Goal: Task Accomplishment & Management: Manage account settings

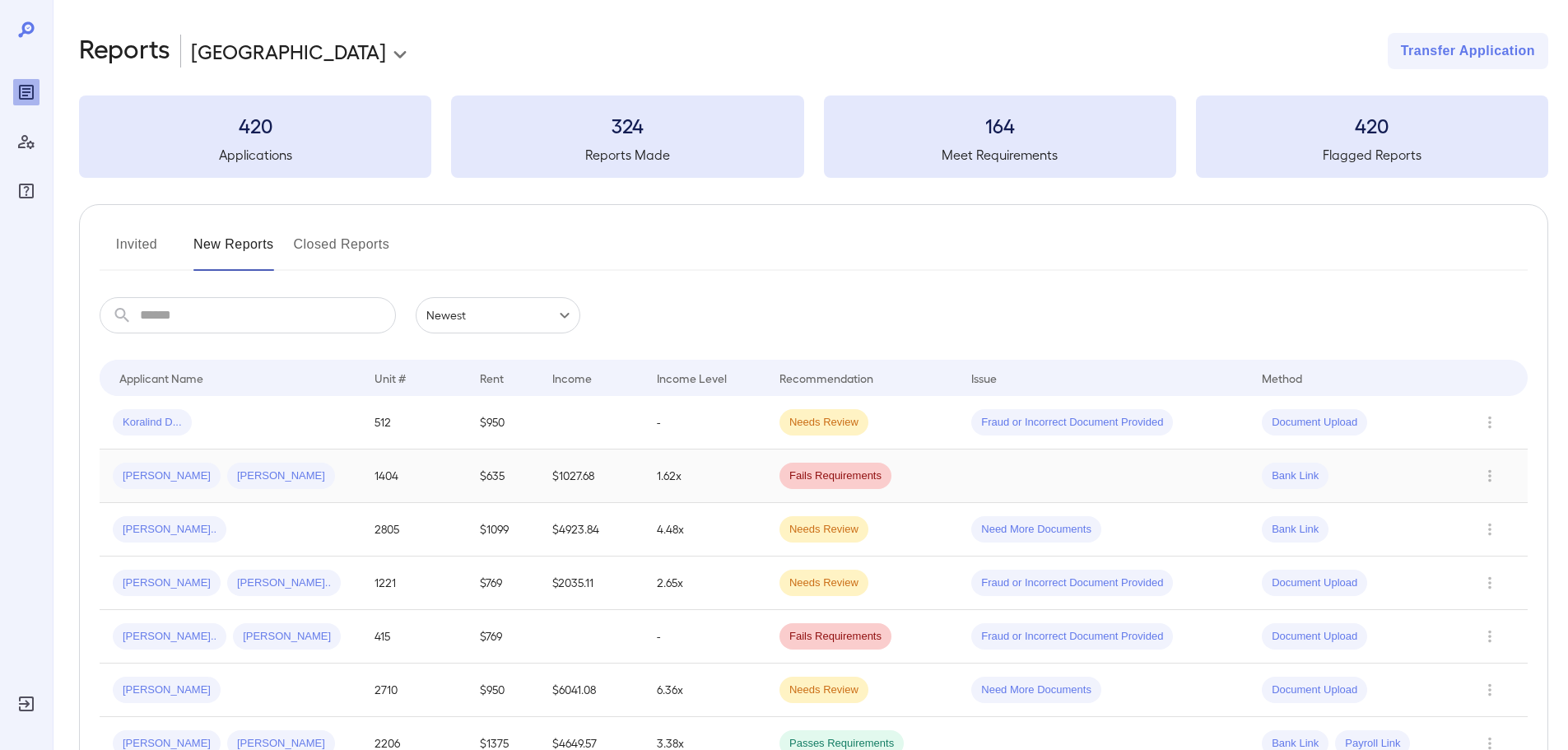
click at [264, 475] on div "Jamie L... Thomas A..." at bounding box center [231, 476] width 236 height 26
click at [133, 237] on button "Invited" at bounding box center [137, 251] width 74 height 40
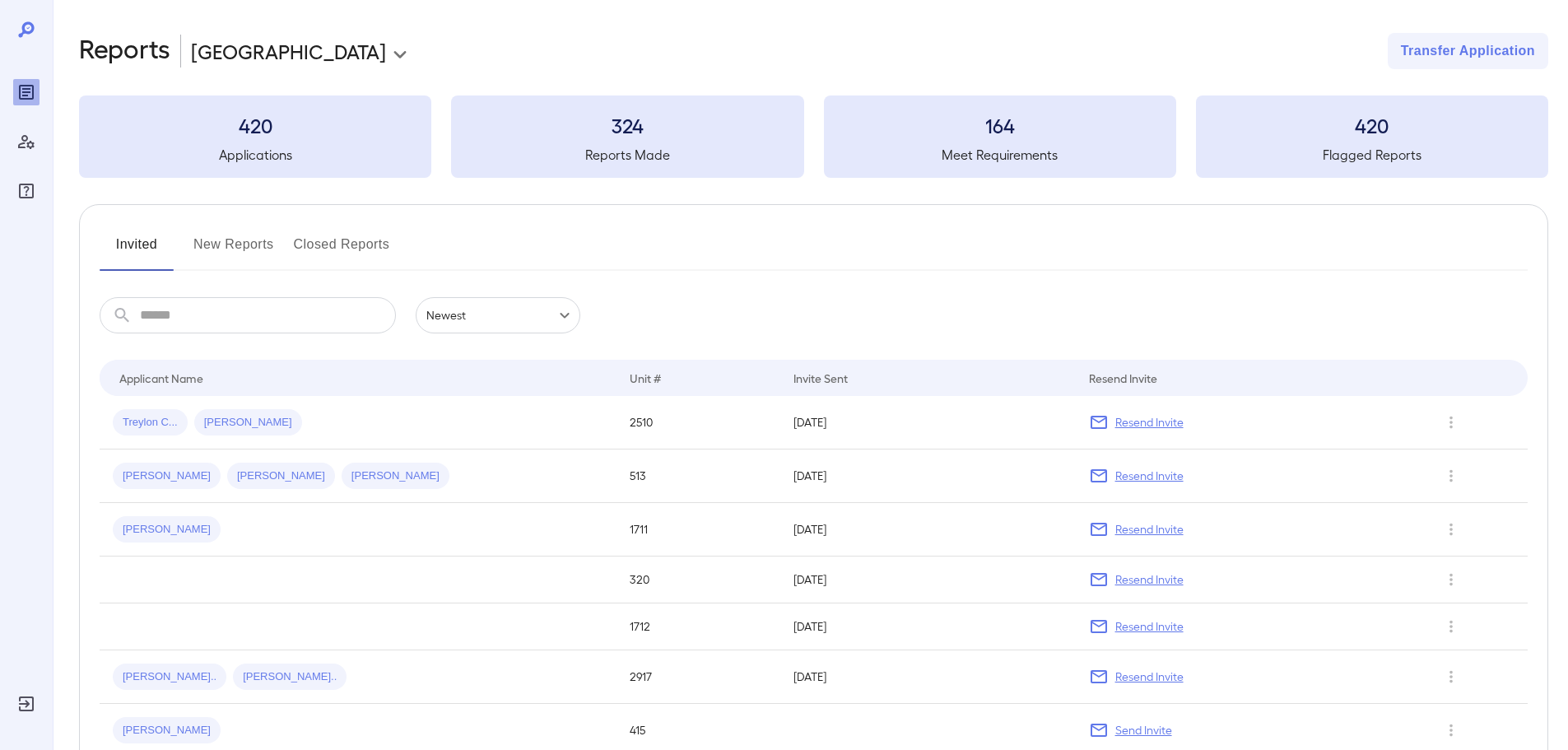
click at [184, 326] on input "text" at bounding box center [268, 316] width 256 height 36
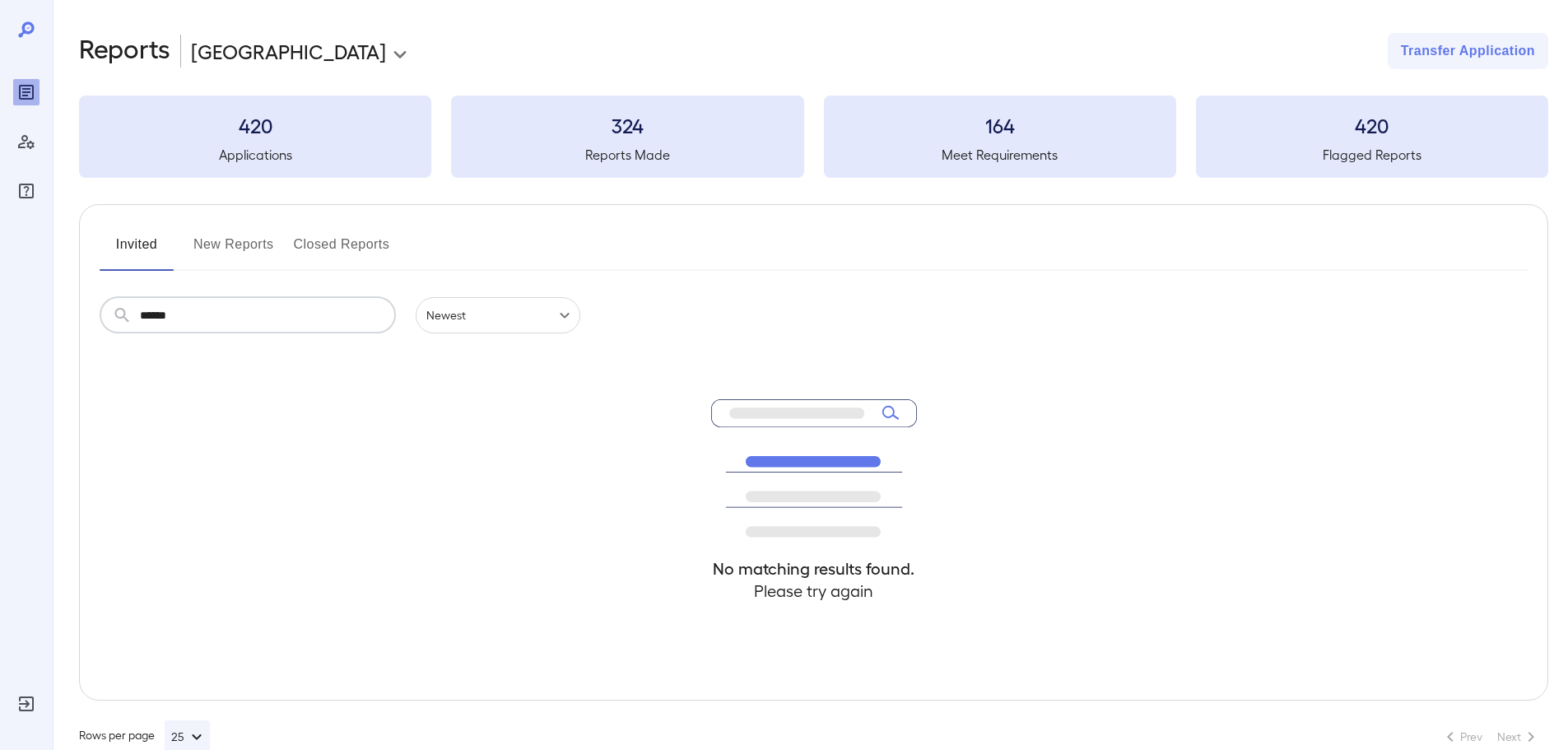
type input "******"
click at [215, 246] on button "New Reports" at bounding box center [234, 251] width 81 height 40
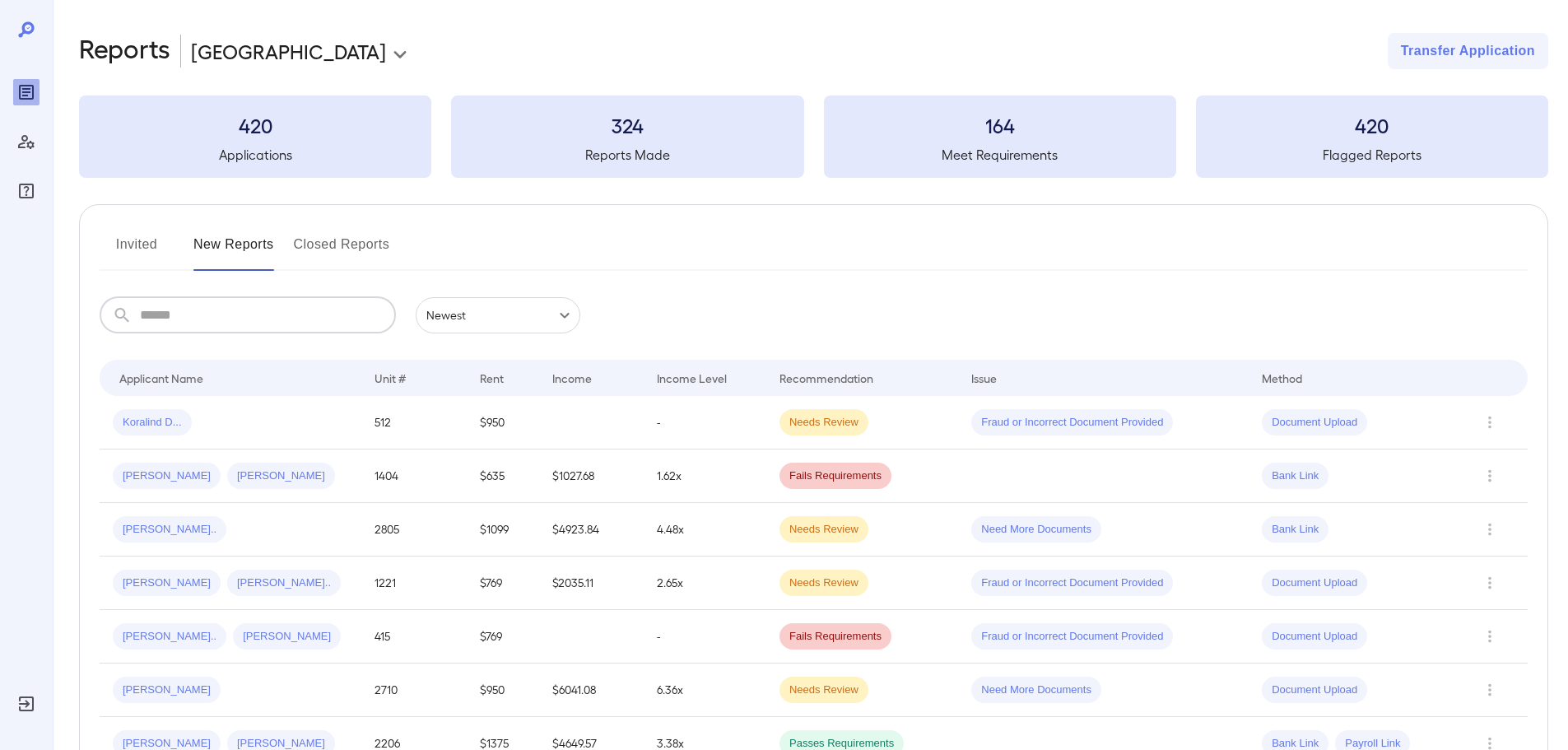
click at [195, 321] on input "text" at bounding box center [268, 316] width 256 height 36
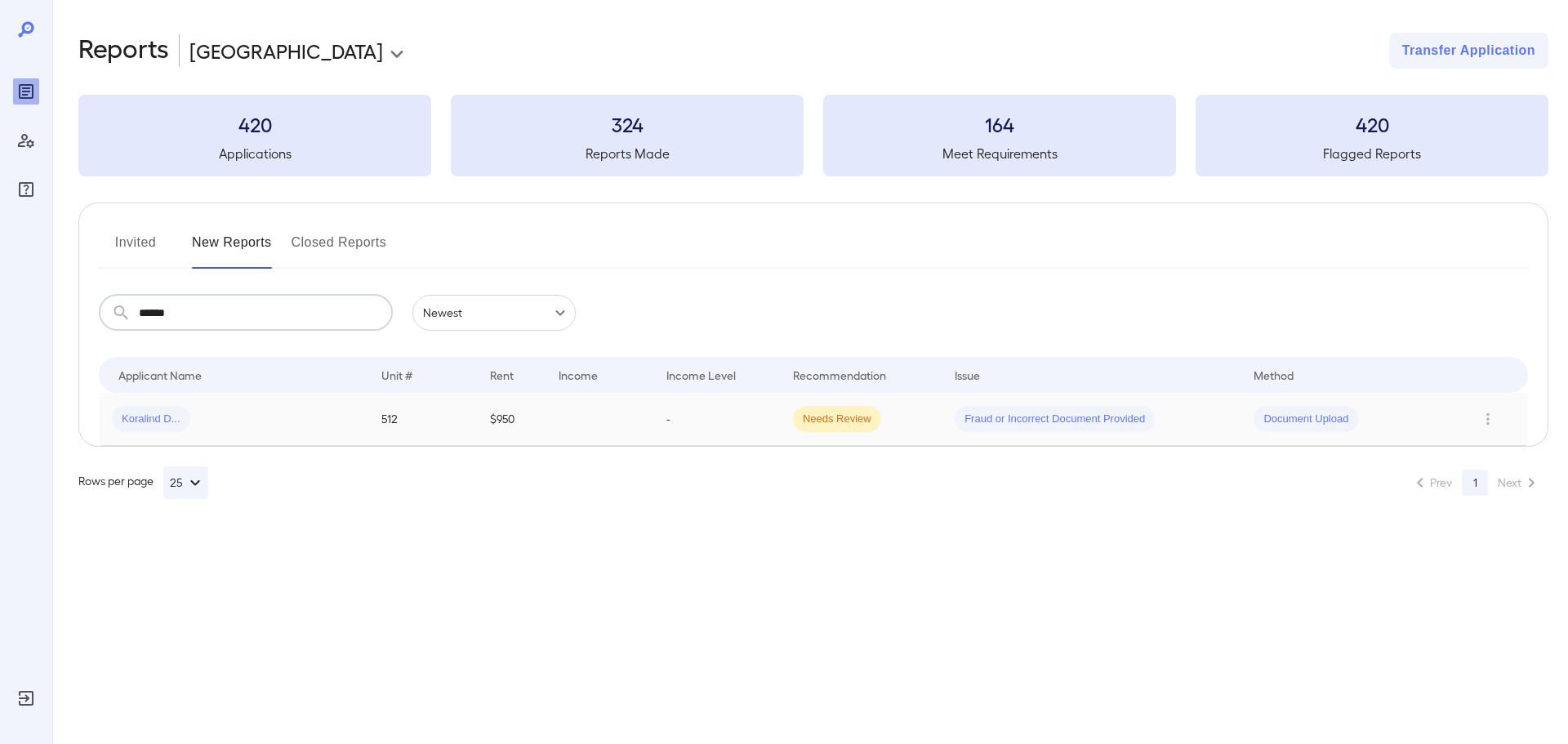
type input "******"
click at [150, 419] on span "Koralind D..." at bounding box center [151, 419] width 78 height 16
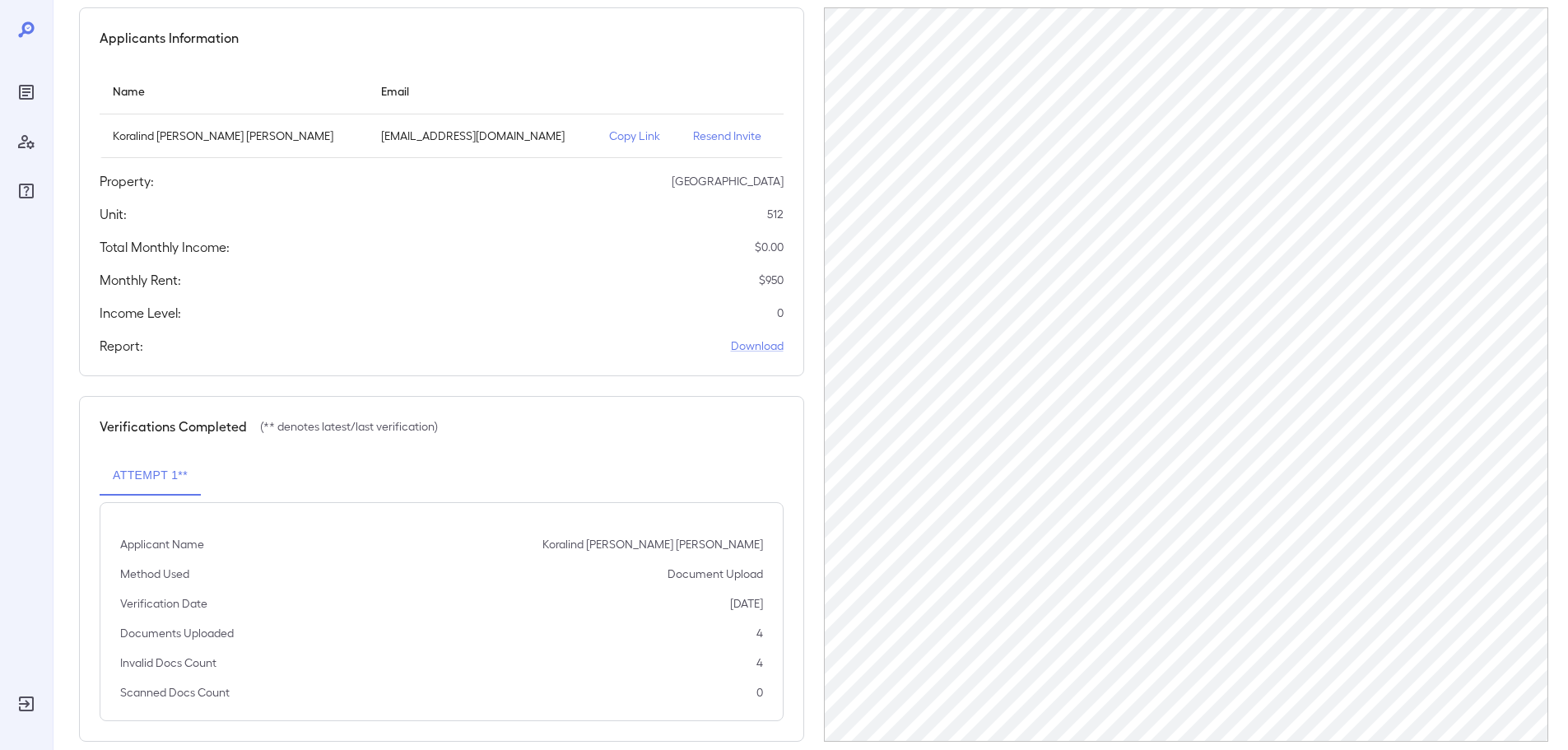
scroll to position [165, 0]
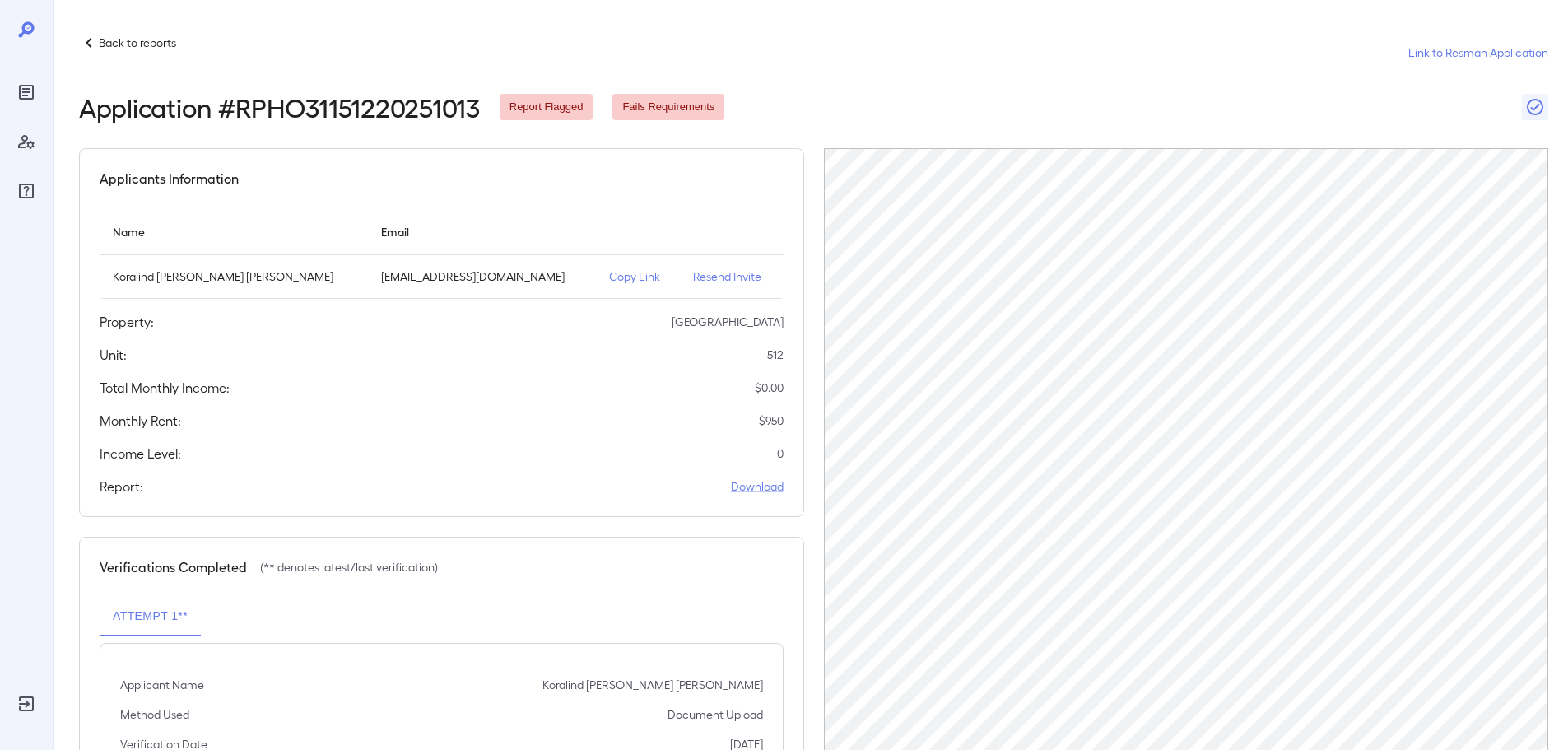
click at [109, 39] on p "Back to reports" at bounding box center [138, 43] width 77 height 16
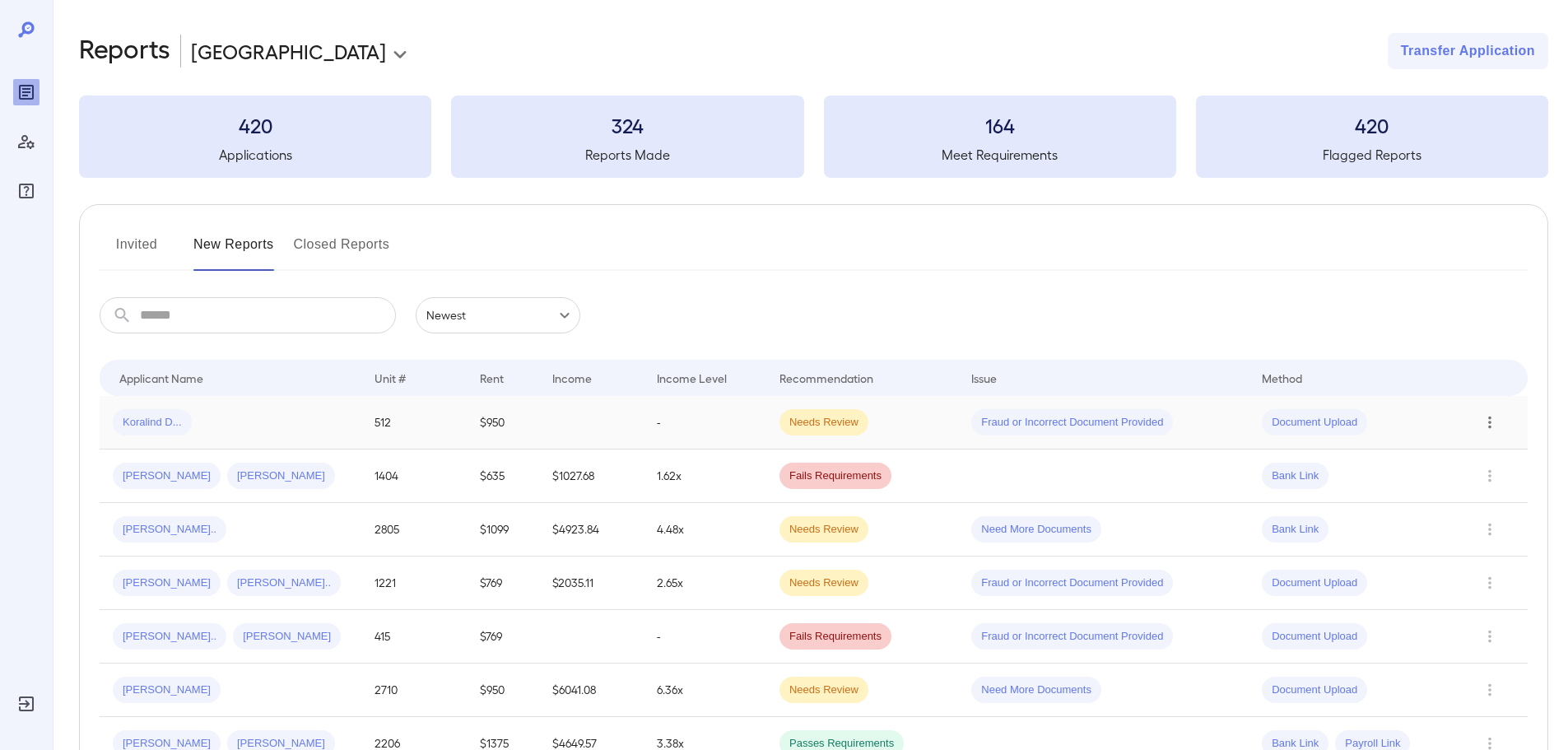
click at [1486, 422] on icon "Row Actions" at bounding box center [1490, 422] width 18 height 20
click at [138, 421] on div at bounding box center [784, 375] width 1568 height 750
click at [494, 417] on td "$950" at bounding box center [503, 422] width 73 height 54
